Goal: Information Seeking & Learning: Learn about a topic

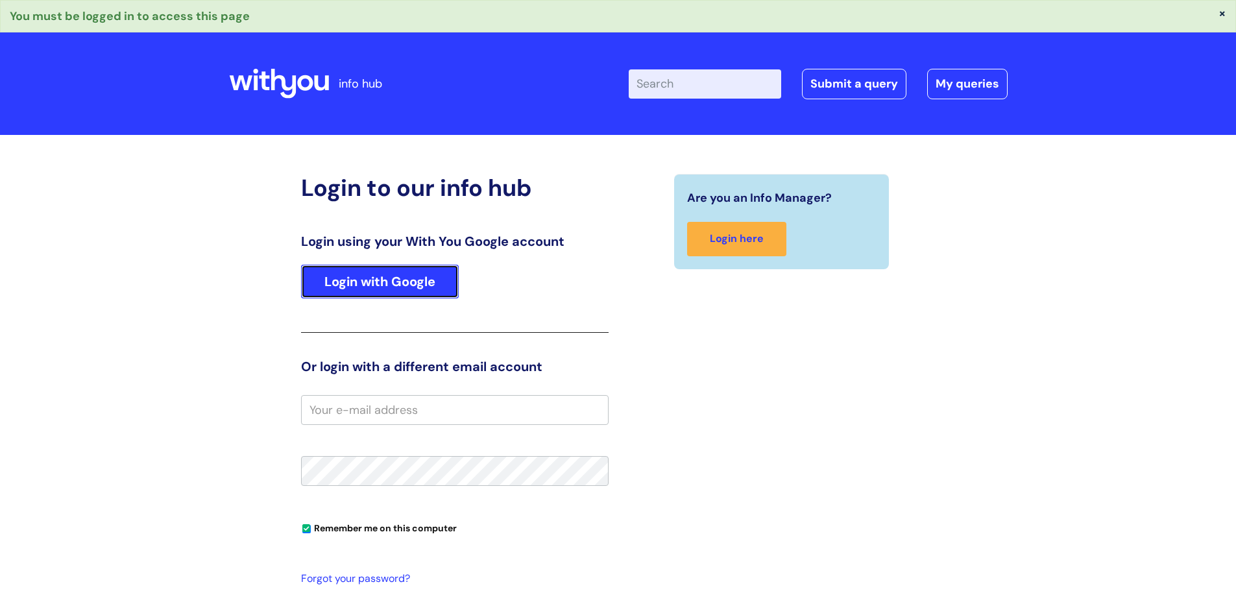
click at [419, 283] on link "Login with Google" at bounding box center [380, 282] width 158 height 34
